Goal: Contribute content: Contribute content

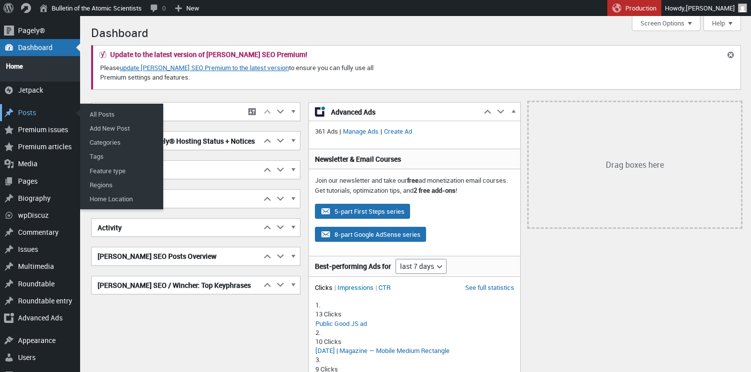
click at [27, 108] on div "Posts" at bounding box center [40, 112] width 80 height 17
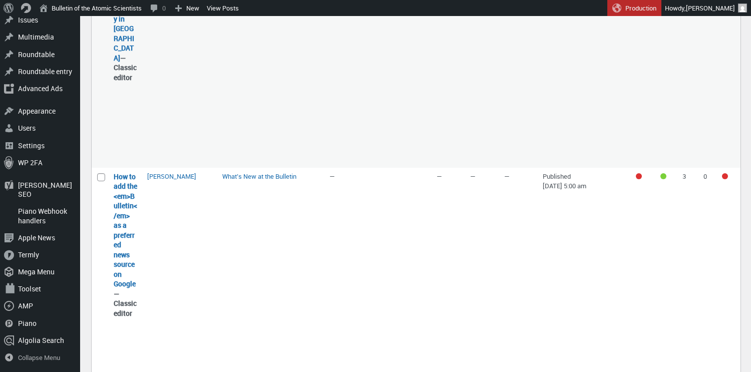
scroll to position [991, 0]
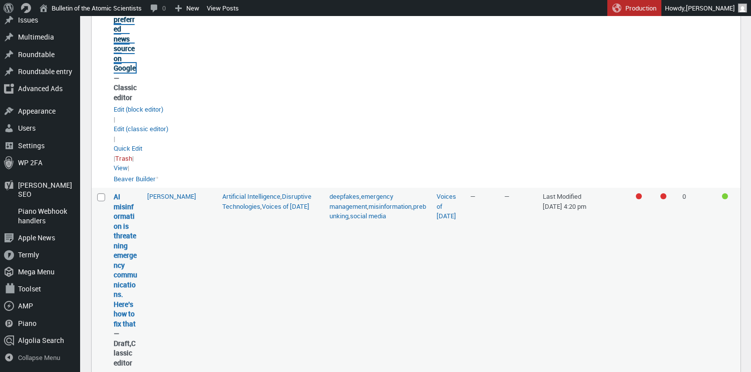
click at [125, 73] on link "How to add the <em>Bulletin</em> as a preferred news source on Google" at bounding box center [126, 14] width 24 height 117
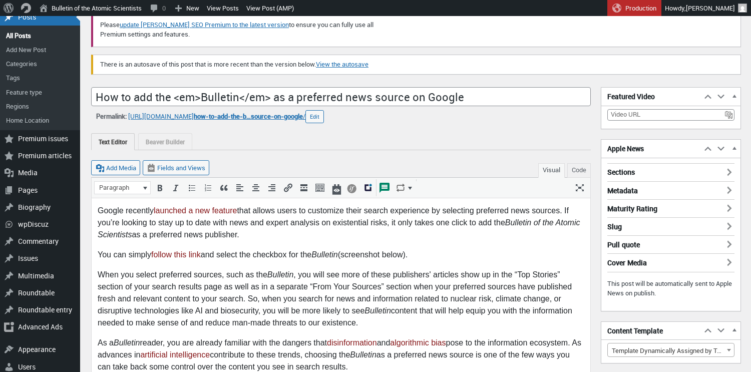
scroll to position [155, 0]
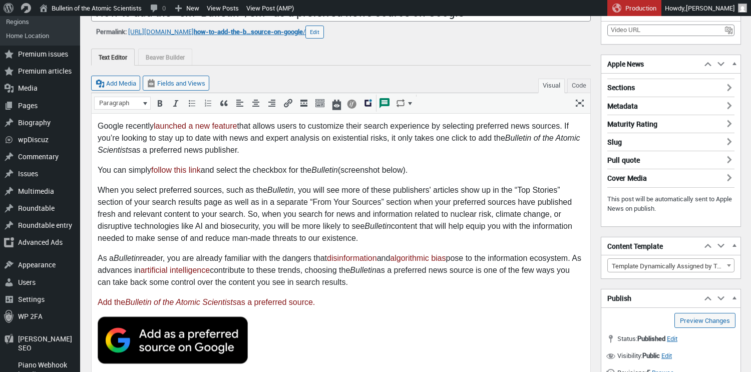
click at [100, 124] on p "Google recently launched a new feature that allows users to customize their sea…" at bounding box center [341, 138] width 487 height 36
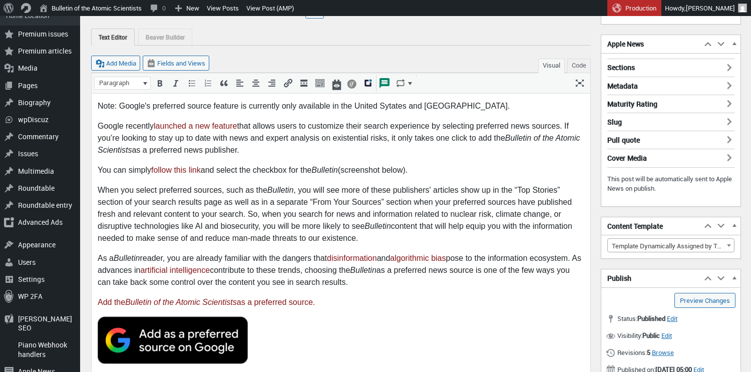
click at [388, 107] on p "Note: Google's preferred source feature is currently only available in the Unit…" at bounding box center [341, 106] width 487 height 12
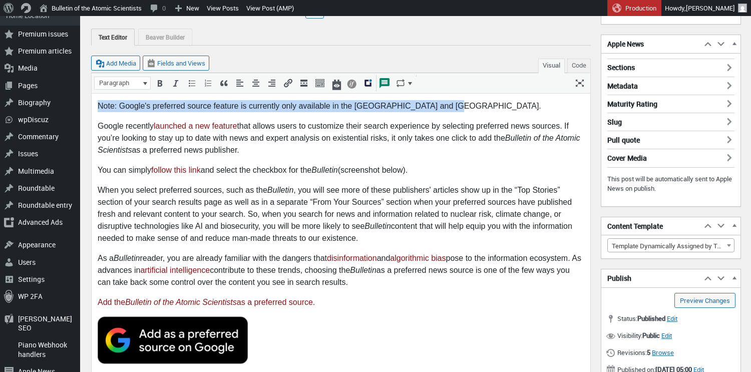
drag, startPoint x: 446, startPoint y: 105, endPoint x: 97, endPoint y: 109, distance: 348.6
click at [98, 109] on p "Note: Google's preferred source feature is currently only available in the Unit…" at bounding box center [341, 106] width 487 height 12
click at [173, 86] on icon "Italic (⌘I)" at bounding box center [176, 83] width 10 height 10
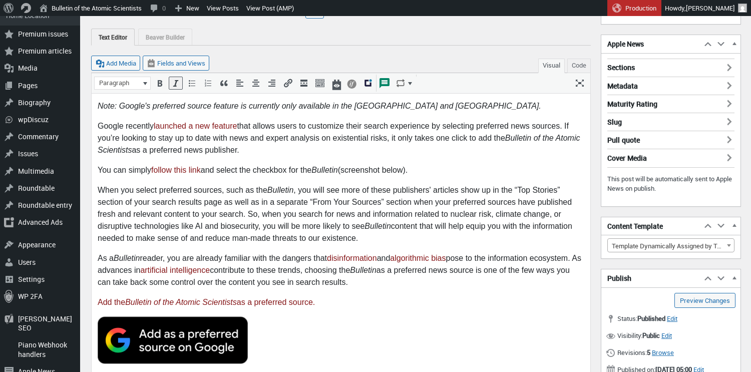
click at [447, 107] on p "Note: Google's preferred source feature is currently only available in the Unit…" at bounding box center [341, 106] width 487 height 12
click at [437, 105] on em "Note: Google's preferred source feature is currently only available in the Unit…" at bounding box center [320, 105] width 444 height 9
click at [490, 109] on p "Note: Google's preferred source feature is currently only available in the Unit…" at bounding box center [341, 106] width 487 height 12
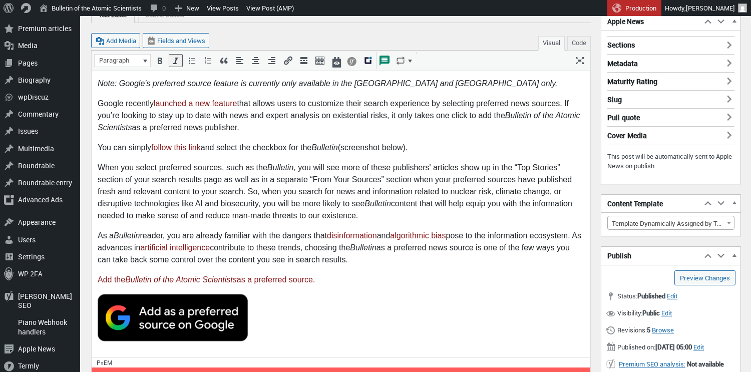
scroll to position [200, 0]
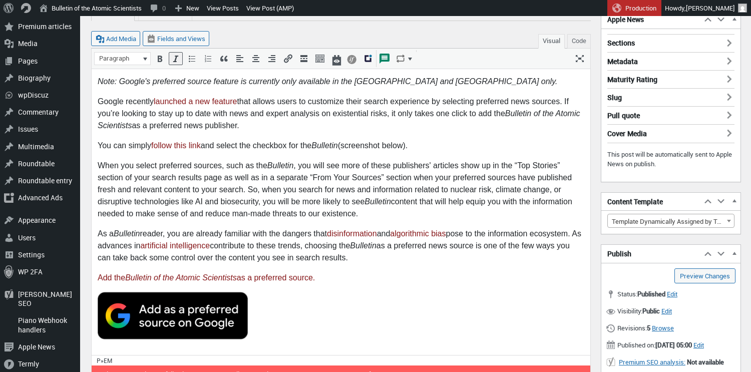
click at [155, 78] on em "Note: Google's preferred source feature is currently only available in the Unit…" at bounding box center [328, 81] width 460 height 9
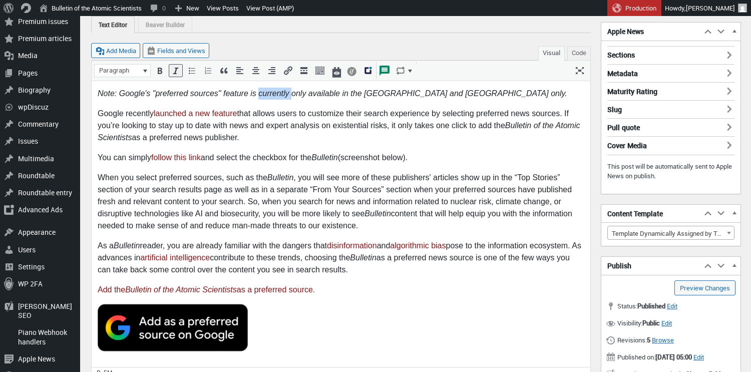
drag, startPoint x: 292, startPoint y: 93, endPoint x: 258, endPoint y: 91, distance: 34.1
click at [258, 91] on em "Note: Google's "preferred sources" feature is currently only available in the U…" at bounding box center [333, 93] width 470 height 9
click at [430, 92] on em "Note: Google's "preferred sources" feature is only available in the United Stat…" at bounding box center [316, 93] width 437 height 9
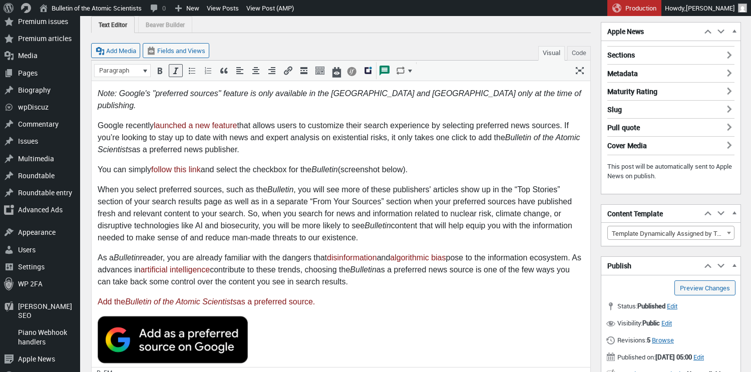
click at [524, 92] on p "Note: Google's "preferred sources" feature is only available in the [GEOGRAPHIC…" at bounding box center [341, 99] width 487 height 24
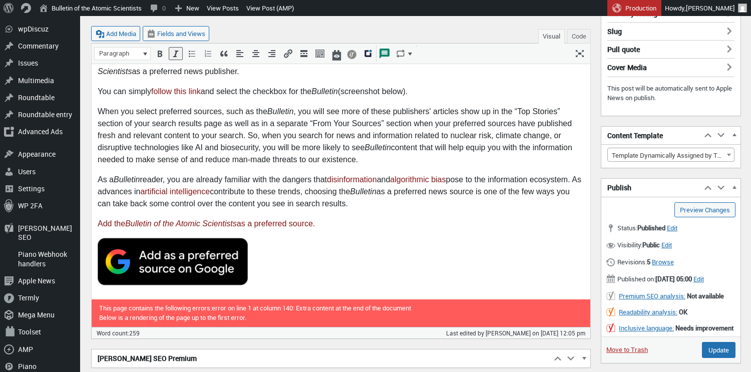
scroll to position [287, 0]
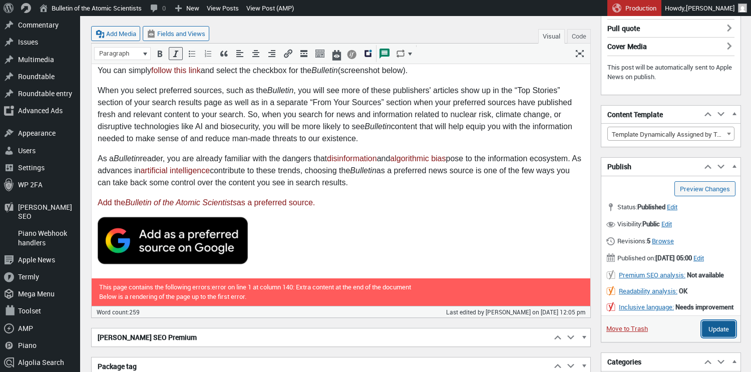
click at [718, 337] on input "Update" at bounding box center [719, 329] width 34 height 16
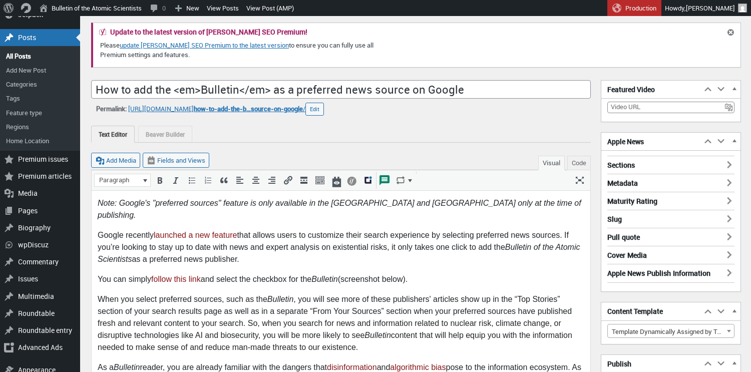
scroll to position [51, 0]
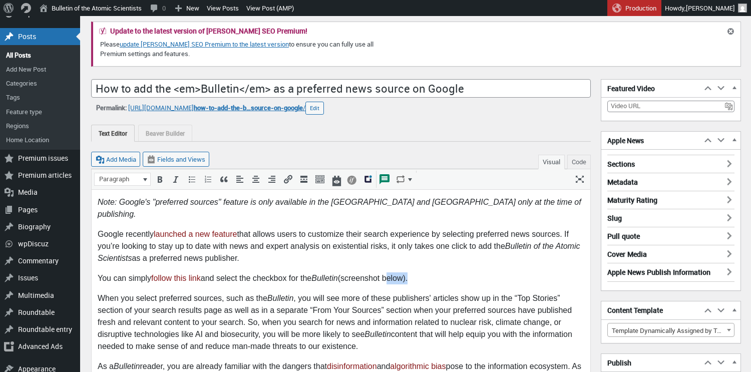
drag, startPoint x: 414, startPoint y: 266, endPoint x: 391, endPoint y: 266, distance: 23.0
click at [391, 272] on p "You can simply follow this link and select the checkbox for the Bulletin (scree…" at bounding box center [341, 278] width 487 height 12
click at [441, 272] on p "You can simply follow this link and select the checkbox for the Bulletin (scree…" at bounding box center [341, 278] width 487 height 12
click at [466, 272] on p "You can simply follow this link and select the checkbox for the Bulletin (scree…" at bounding box center [341, 278] width 487 height 12
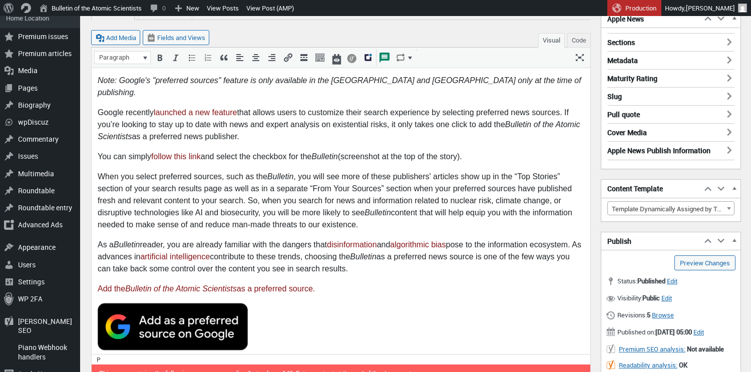
scroll to position [174, 0]
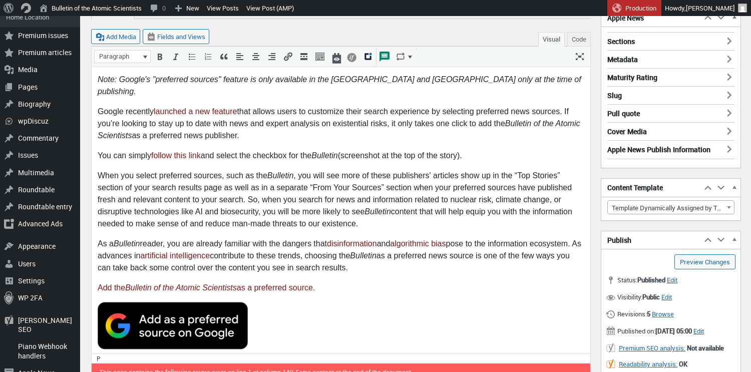
click at [350, 150] on p "You can simply follow this link and select the checkbox for the Bulletin (scree…" at bounding box center [341, 156] width 487 height 12
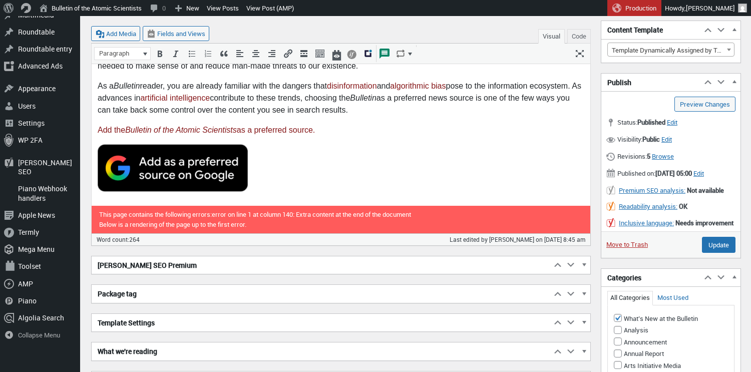
scroll to position [361, 0]
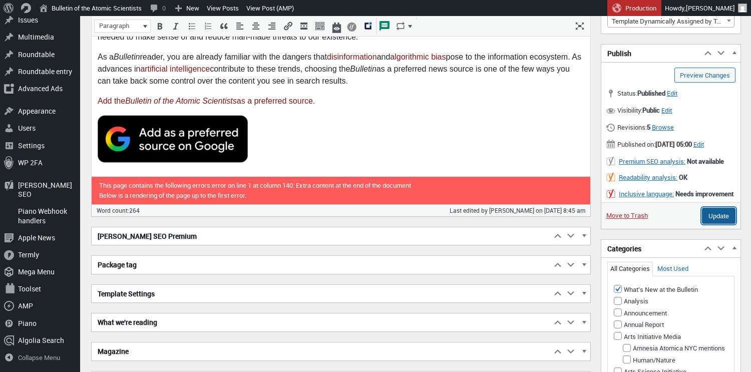
click at [715, 224] on input "Update" at bounding box center [719, 216] width 34 height 16
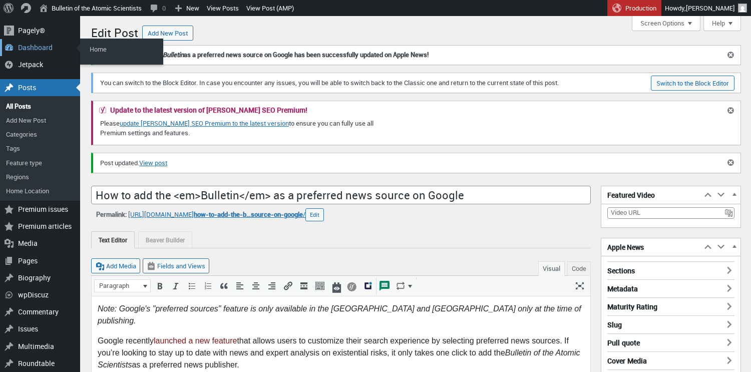
click at [27, 47] on div "Dashboard" at bounding box center [40, 47] width 80 height 17
